Goal: Find contact information: Find contact information

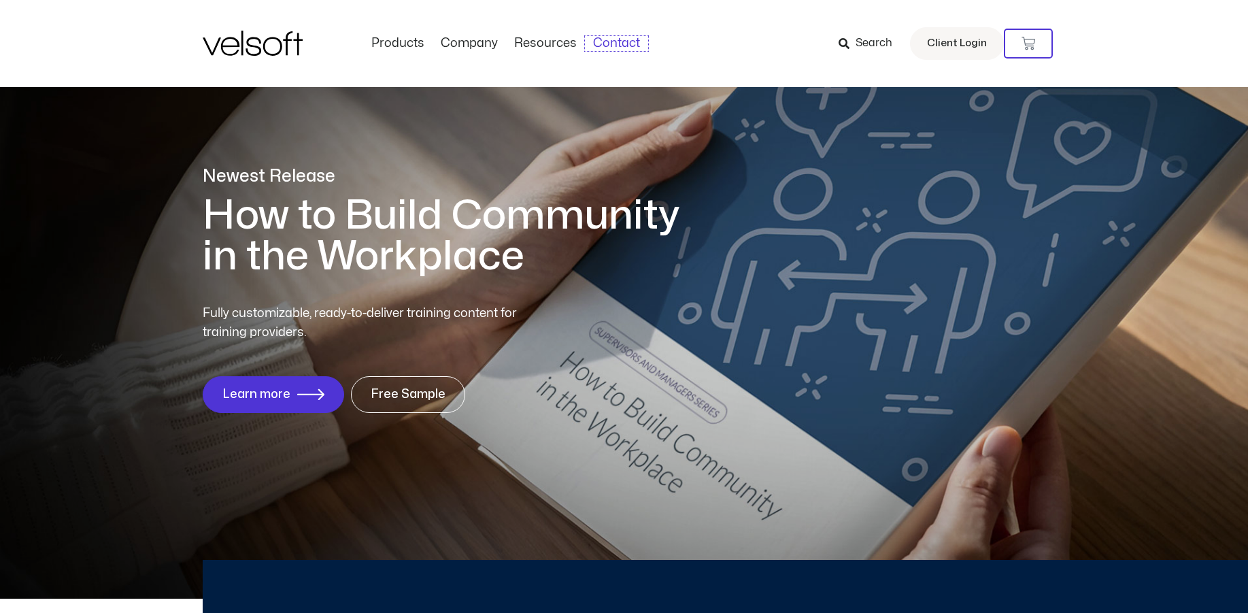
click at [607, 42] on link "Contact" at bounding box center [616, 43] width 63 height 15
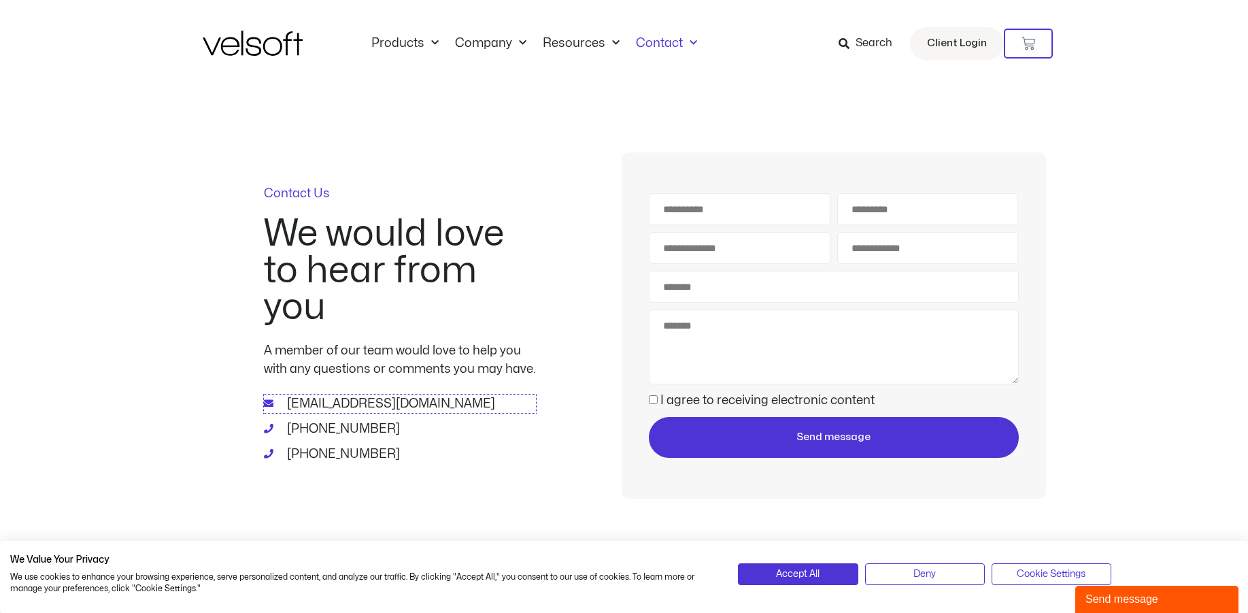
click at [326, 411] on span "[EMAIL_ADDRESS][DOMAIN_NAME]" at bounding box center [390, 404] width 212 height 18
